Goal: Complete application form

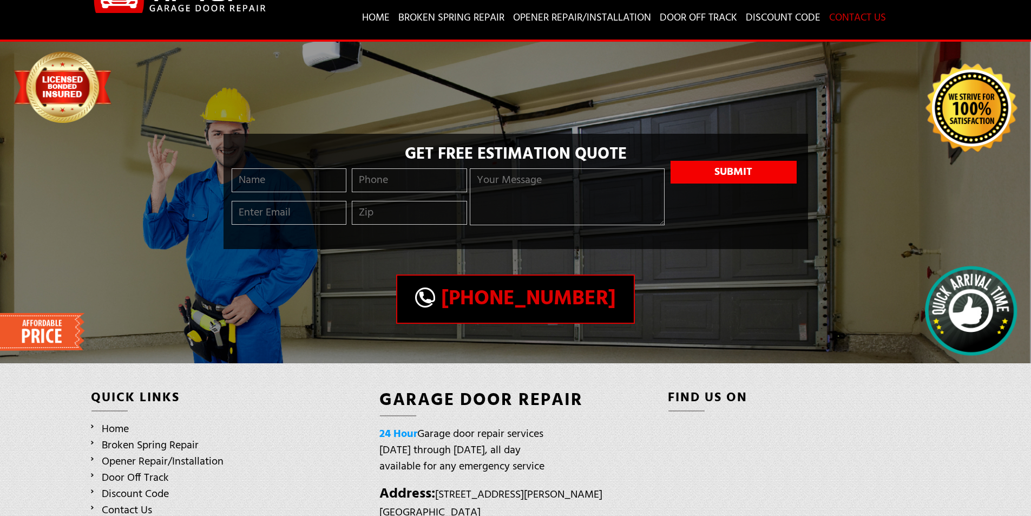
scroll to position [146, 0]
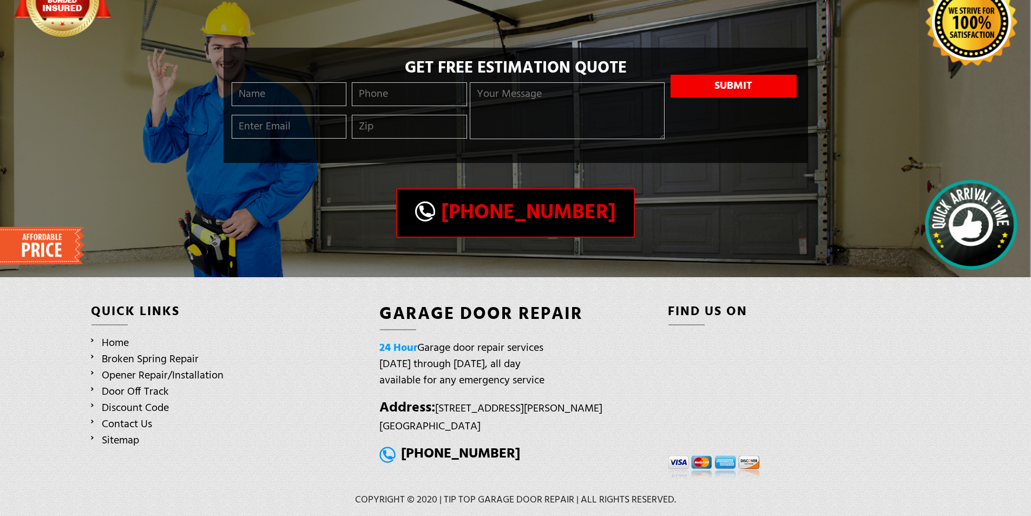
click at [528, 117] on textarea at bounding box center [567, 110] width 195 height 57
paste textarea "Wikipedia is considered to be the World’s most significant tool for reference m…"
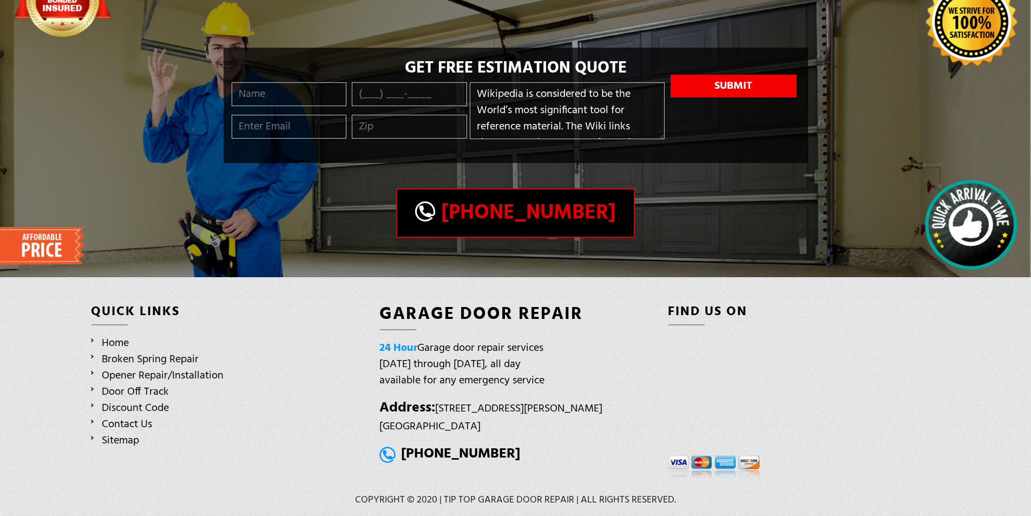
scroll to position [322, 0]
type textarea "Wikipedia is considered to be the World’s most significant tool for reference m…"
click at [416, 92] on input "tel" at bounding box center [409, 94] width 115 height 24
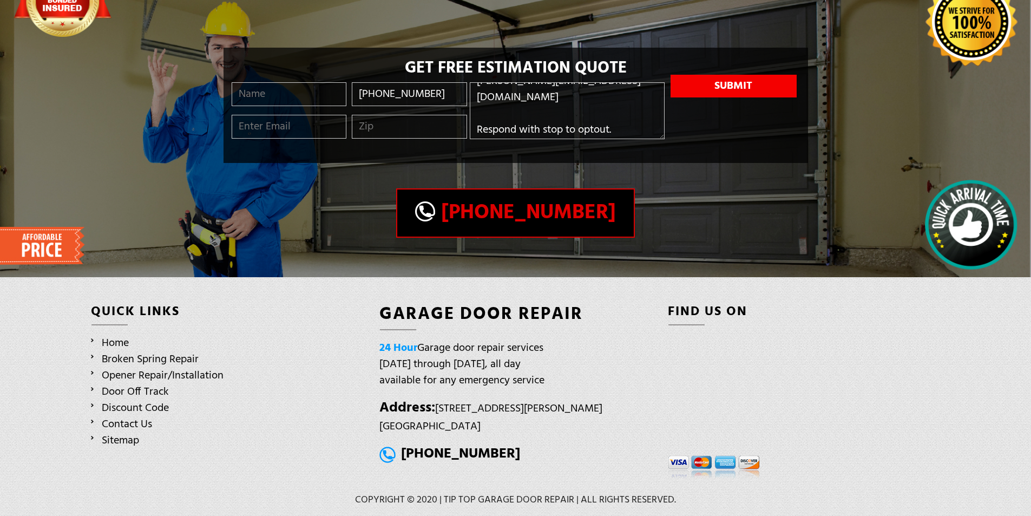
type input "[PHONE_NUMBER]"
drag, startPoint x: 379, startPoint y: 125, endPoint x: 402, endPoint y: 139, distance: 26.9
click at [382, 129] on input "text" at bounding box center [409, 127] width 115 height 24
type input "11201"
type input "[PERSON_NAME]"
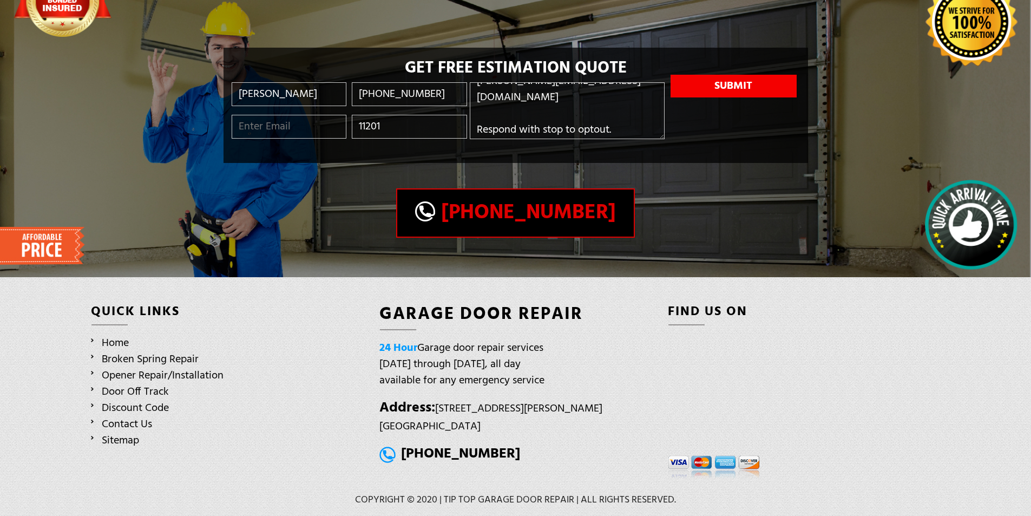
type input "[PERSON_NAME][EMAIL_ADDRESS][DOMAIN_NAME]"
click at [712, 87] on button "Submit" at bounding box center [734, 86] width 126 height 23
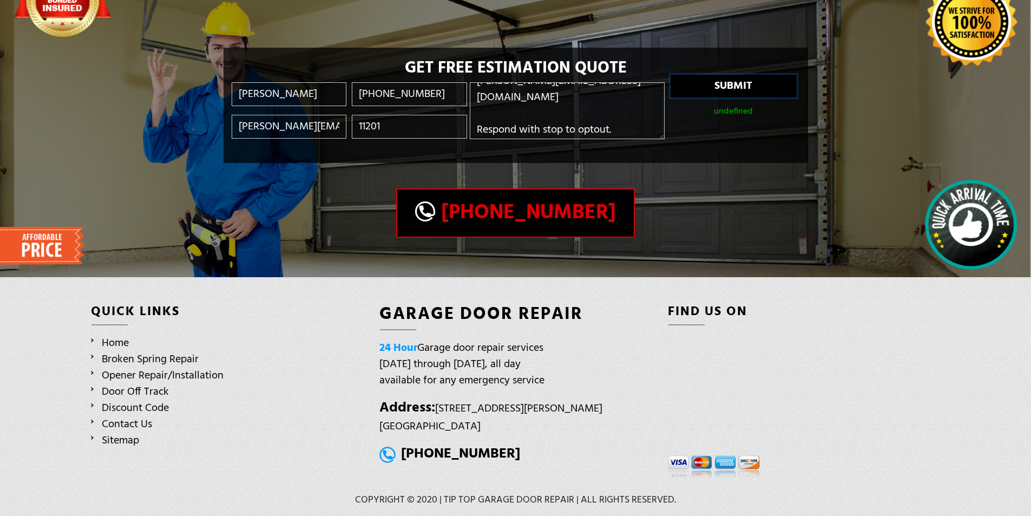
click at [690, 90] on button "Submit" at bounding box center [734, 86] width 126 height 23
